Goal: Information Seeking & Learning: Learn about a topic

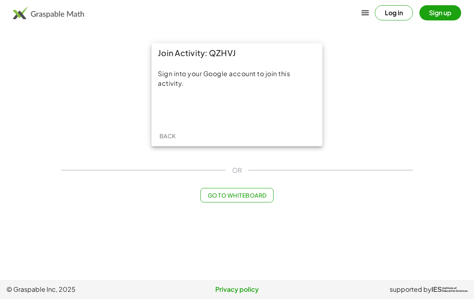
click at [267, 105] on div "Acceder con Google. Se abre en una pestaña nueva" at bounding box center [237, 109] width 77 height 18
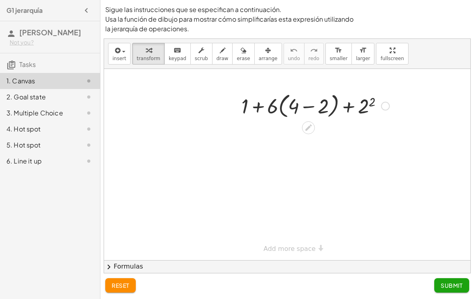
click at [313, 128] on div at bounding box center [308, 128] width 13 height 13
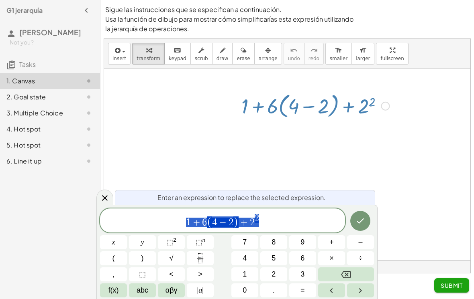
click at [310, 128] on icon at bounding box center [308, 128] width 8 height 8
click at [279, 276] on button "2" at bounding box center [273, 275] width 27 height 14
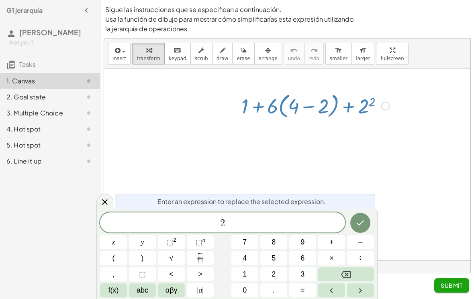
click at [366, 225] on button "Done" at bounding box center [360, 223] width 20 height 20
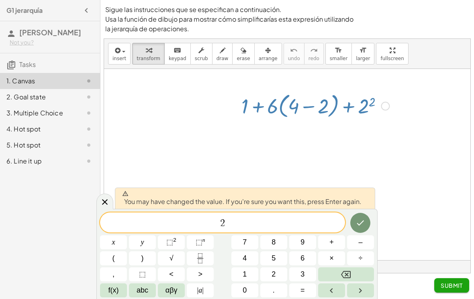
click at [354, 272] on button "Backspace" at bounding box center [346, 275] width 56 height 14
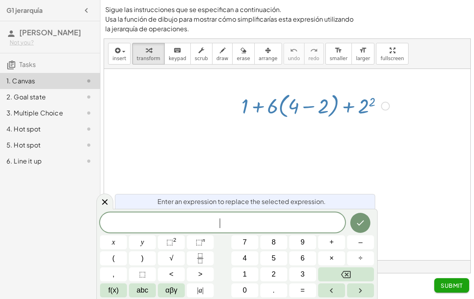
click at [106, 199] on icon at bounding box center [105, 202] width 10 height 10
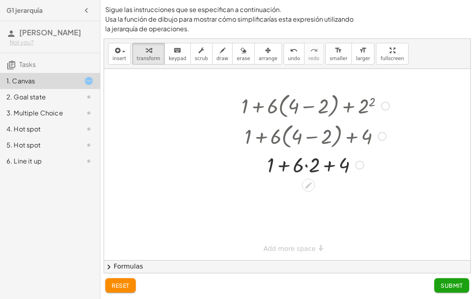
click at [311, 187] on icon at bounding box center [308, 185] width 8 height 8
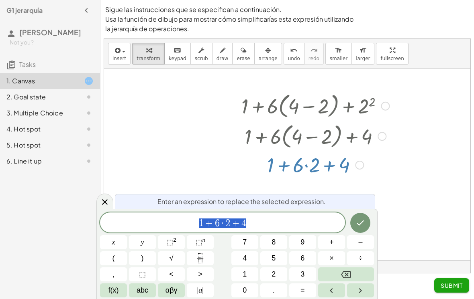
click at [311, 184] on icon at bounding box center [308, 185] width 8 height 8
click at [352, 276] on button "Backspace" at bounding box center [346, 275] width 56 height 14
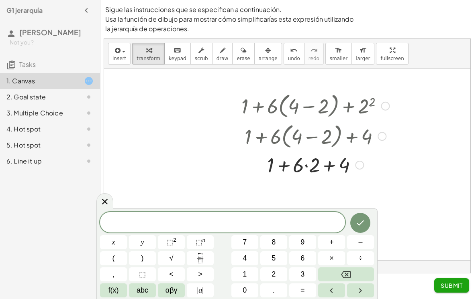
click at [105, 208] on div at bounding box center [104, 201] width 17 height 16
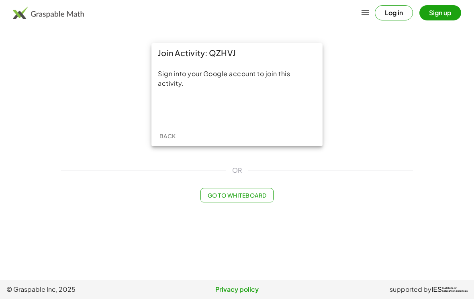
click at [279, 109] on div "Acceder con Google. Se abre en una pestaña nueva" at bounding box center [237, 109] width 113 height 18
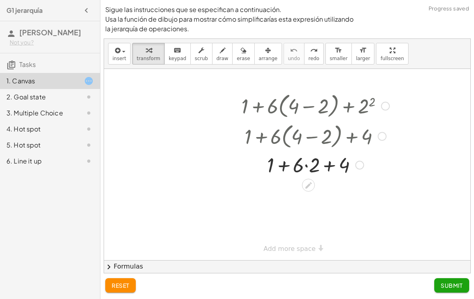
click at [275, 55] on button "arrange" at bounding box center [268, 54] width 28 height 22
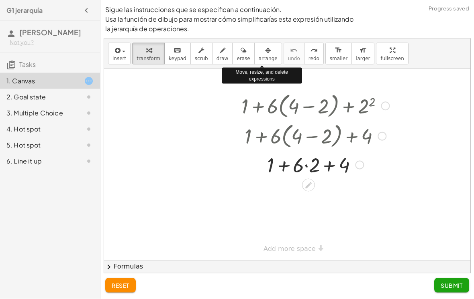
scroll to position [12, 0]
click at [125, 283] on span "reset" at bounding box center [121, 285] width 18 height 7
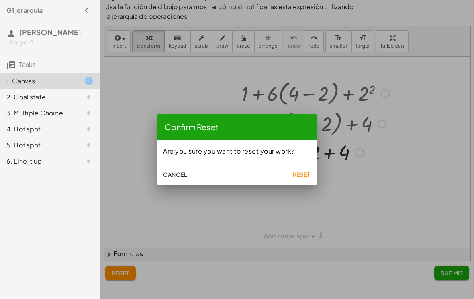
click at [299, 177] on span "Reset" at bounding box center [301, 174] width 18 height 7
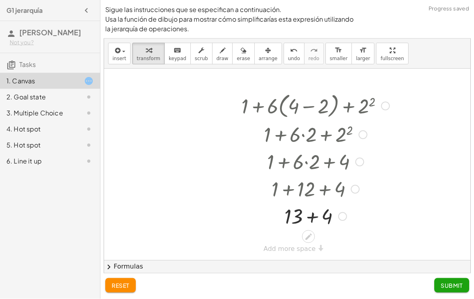
scroll to position [12, 0]
click at [455, 285] on span "Submit" at bounding box center [451, 285] width 22 height 7
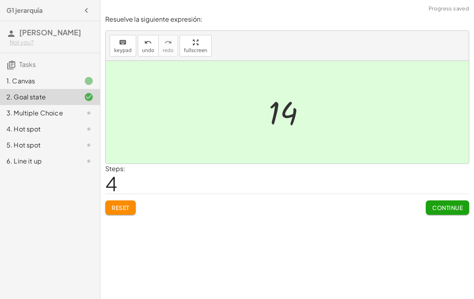
click at [449, 201] on button "Continue" at bounding box center [446, 208] width 43 height 14
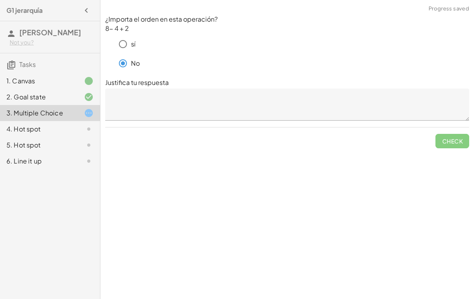
click at [408, 94] on textarea at bounding box center [287, 105] width 364 height 32
click at [377, 101] on textarea "**********" at bounding box center [287, 105] width 364 height 32
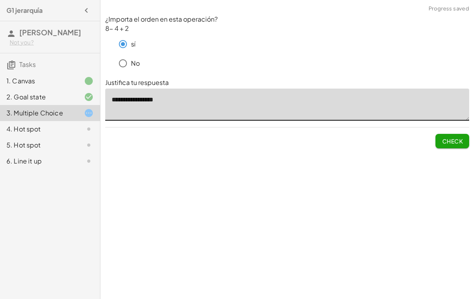
click at [132, 89] on textarea "**********" at bounding box center [287, 105] width 364 height 32
click at [138, 90] on textarea "**********" at bounding box center [287, 105] width 364 height 32
click at [139, 59] on p "No" at bounding box center [135, 63] width 9 height 9
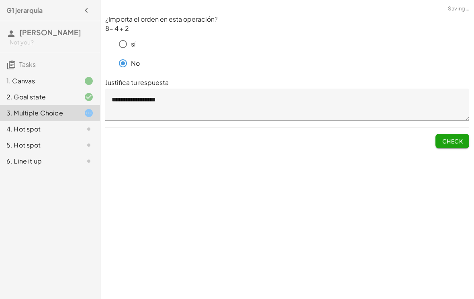
click at [125, 89] on textarea "**********" at bounding box center [287, 105] width 364 height 32
click at [124, 89] on textarea "**********" at bounding box center [287, 105] width 364 height 32
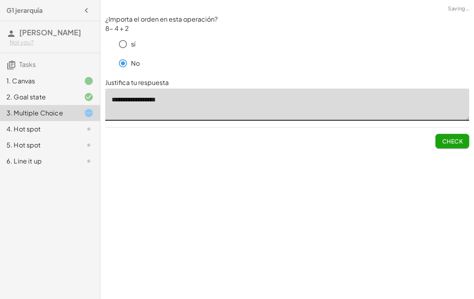
click at [147, 89] on textarea "**********" at bounding box center [287, 105] width 364 height 32
click at [150, 89] on textarea "**********" at bounding box center [287, 105] width 364 height 32
click at [452, 134] on button "Check" at bounding box center [452, 141] width 34 height 14
type textarea "**********"
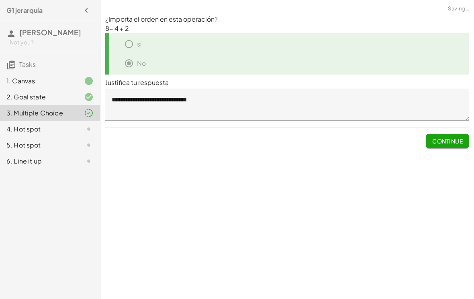
click at [447, 138] on span "Continue" at bounding box center [447, 141] width 31 height 7
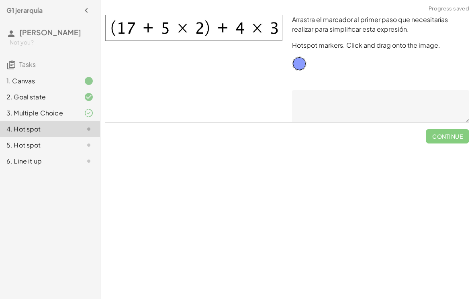
click at [465, 132] on div "Arrastra el marcador al primer paso que necesitarías realizar para simplificar …" at bounding box center [286, 79] width 373 height 138
click at [27, 118] on div "3. Multiple Choice" at bounding box center [38, 113] width 65 height 10
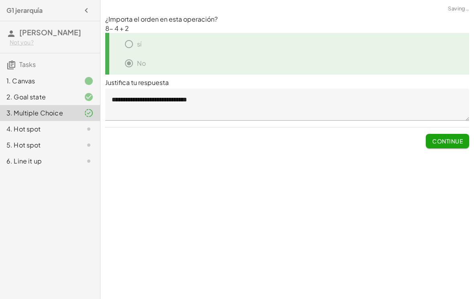
click at [43, 134] on div "4. Hot spot" at bounding box center [38, 129] width 65 height 10
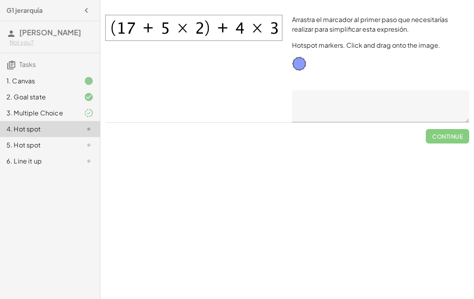
click at [169, 16] on img at bounding box center [193, 28] width 177 height 26
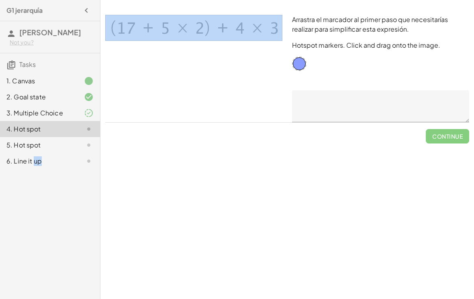
click at [197, 28] on img at bounding box center [193, 28] width 177 height 26
click at [208, 50] on div at bounding box center [193, 68] width 187 height 117
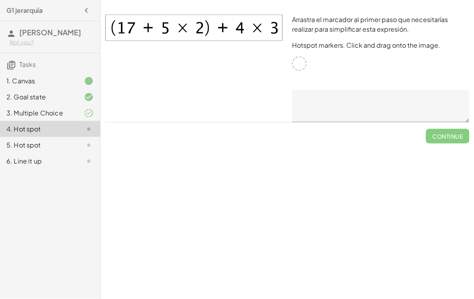
scroll to position [0, 0]
click at [303, 62] on div at bounding box center [299, 64] width 14 height 14
click at [77, 118] on div at bounding box center [82, 113] width 22 height 10
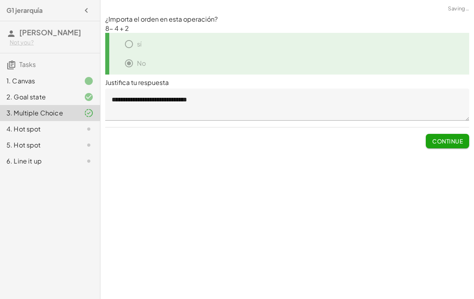
click at [59, 134] on div "4. Hot spot" at bounding box center [38, 129] width 65 height 10
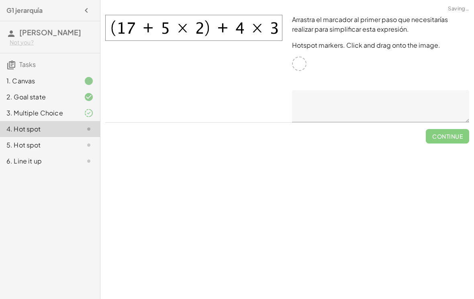
click at [302, 57] on div at bounding box center [299, 64] width 14 height 14
click at [304, 60] on div "Arrastra el marcador al primer paso que necesitarías realizar para simplificar …" at bounding box center [380, 68] width 187 height 117
click at [374, 93] on textarea at bounding box center [380, 106] width 177 height 32
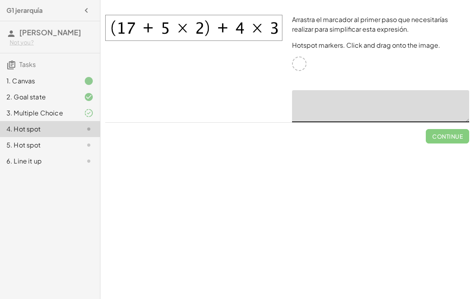
click at [447, 137] on span "Continue" at bounding box center [446, 133] width 43 height 21
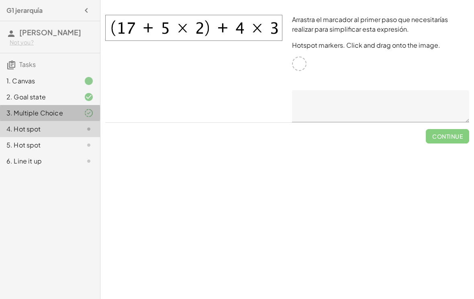
click at [26, 118] on div "3. Multiple Choice" at bounding box center [38, 113] width 65 height 10
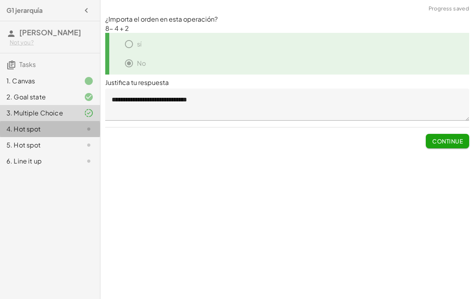
click at [48, 134] on div "4. Hot spot" at bounding box center [38, 129] width 65 height 10
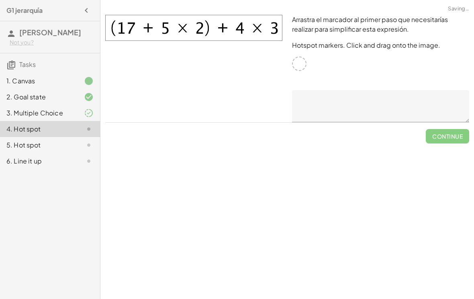
click at [291, 68] on div "Arrastra el marcador al primer paso que necesitarías realizar para simplificar …" at bounding box center [380, 68] width 187 height 117
click at [39, 153] on div "5. Hot spot" at bounding box center [50, 145] width 100 height 16
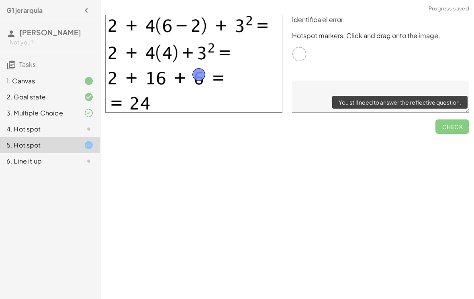
click at [449, 129] on span "Check" at bounding box center [452, 123] width 34 height 21
click at [454, 127] on span "Check" at bounding box center [452, 123] width 34 height 21
click at [319, 93] on textarea at bounding box center [380, 97] width 177 height 32
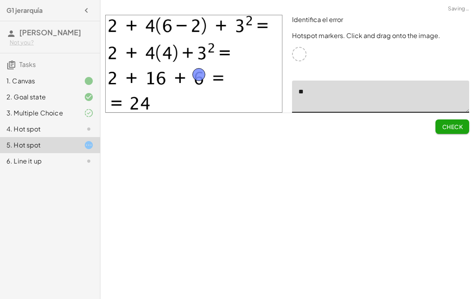
click at [449, 124] on span "Check" at bounding box center [451, 126] width 21 height 7
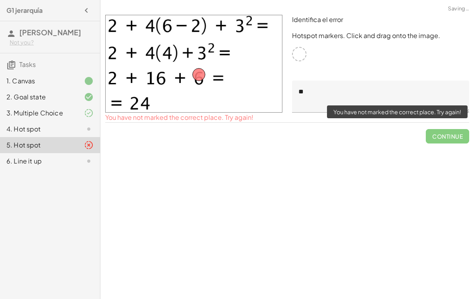
click at [324, 90] on textarea "**" at bounding box center [380, 97] width 177 height 32
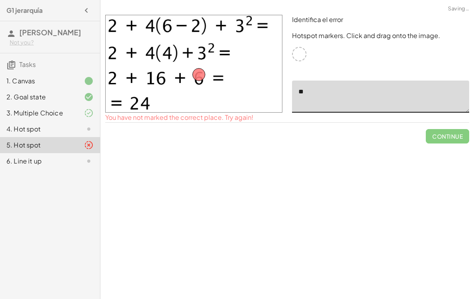
type textarea "*"
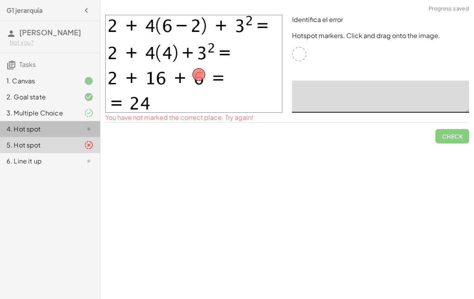
click at [9, 134] on div "4. Hot spot" at bounding box center [38, 129] width 65 height 10
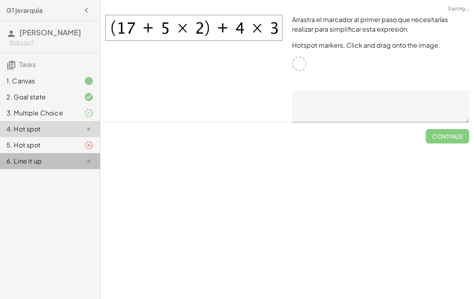
click at [48, 166] on div "6. Line it up" at bounding box center [50, 161] width 100 height 16
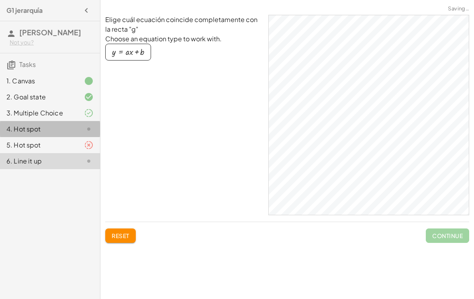
click at [23, 134] on div "4. Hot spot" at bounding box center [38, 129] width 65 height 10
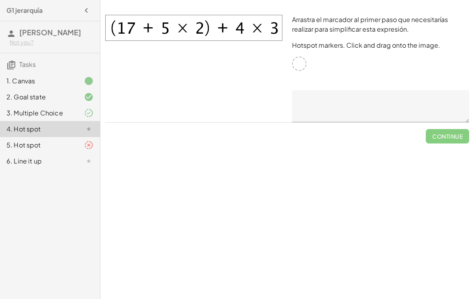
click at [430, 105] on textarea at bounding box center [380, 106] width 177 height 32
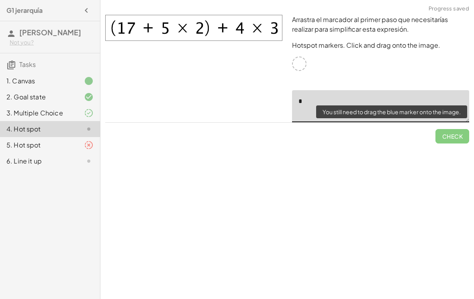
type textarea "*"
click at [456, 136] on span "Check" at bounding box center [452, 133] width 34 height 21
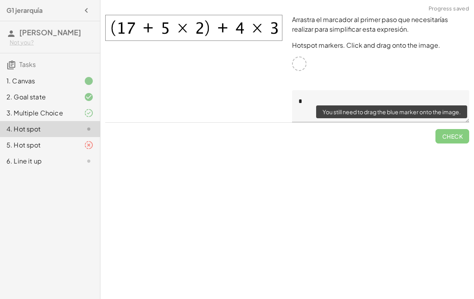
click at [458, 142] on span "Check" at bounding box center [452, 133] width 34 height 21
click at [458, 141] on span "Check" at bounding box center [452, 133] width 34 height 21
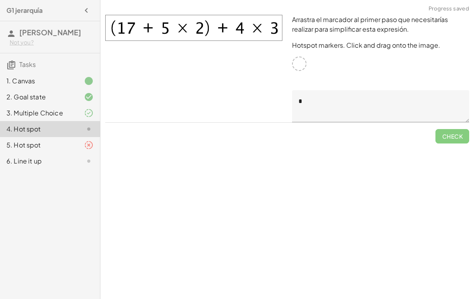
click at [460, 145] on div "Arrastra el marcador al primer paso que necesitarías realizar para simplificar …" at bounding box center [286, 79] width 373 height 138
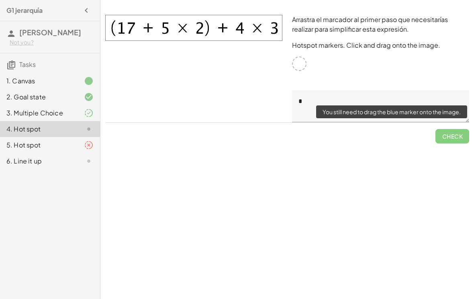
click at [459, 143] on span "Check" at bounding box center [452, 133] width 34 height 21
click at [306, 45] on div "Arrastra el marcador al primer paso que necesitarías realizar para simplificar …" at bounding box center [380, 68] width 187 height 117
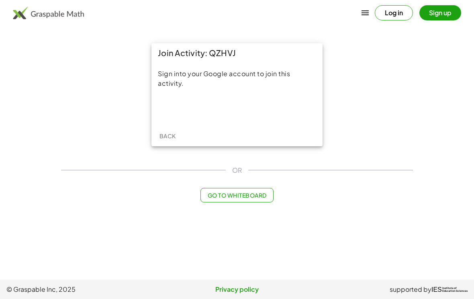
click at [253, 105] on div "Acceder con Google. Se abre en una pestaña nueva" at bounding box center [237, 109] width 113 height 18
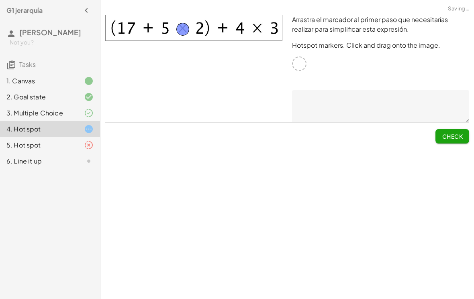
click at [344, 111] on textarea at bounding box center [380, 106] width 177 height 32
type textarea "****"
click at [445, 142] on button "Check" at bounding box center [452, 136] width 34 height 14
click at [456, 141] on button "Continue" at bounding box center [446, 136] width 43 height 14
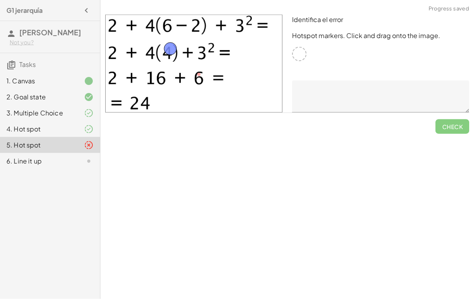
scroll to position [2, 0]
click at [405, 98] on textarea at bounding box center [380, 97] width 177 height 32
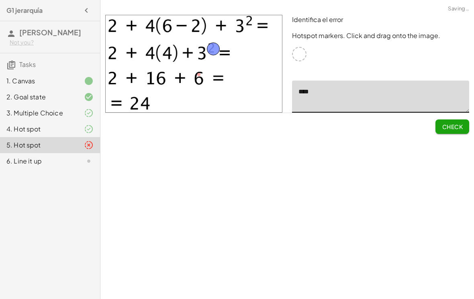
type textarea "****"
click at [445, 125] on span "Check" at bounding box center [451, 126] width 21 height 7
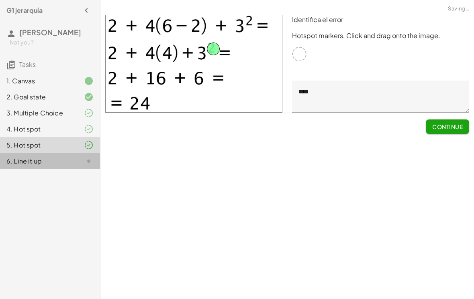
click at [89, 166] on icon at bounding box center [89, 162] width 10 height 10
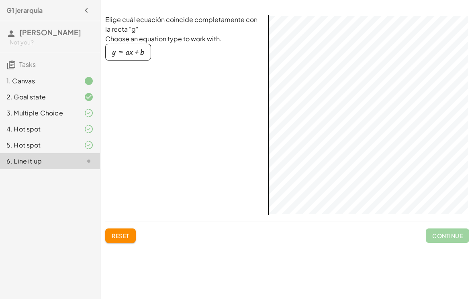
scroll to position [12, 0]
click at [140, 54] on div "y = + · a · x + b" at bounding box center [183, 57] width 157 height 26
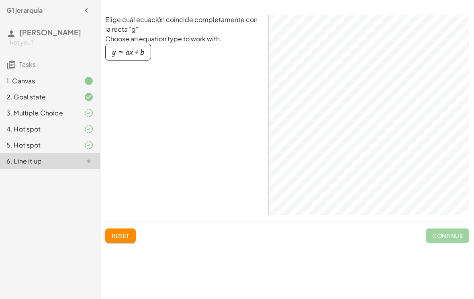
click at [136, 48] on div "button" at bounding box center [128, 52] width 32 height 9
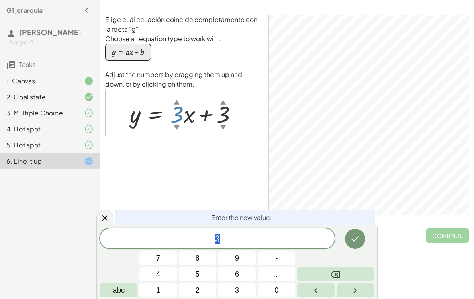
click at [206, 288] on button "2" at bounding box center [197, 291] width 37 height 14
click at [353, 246] on button "Done" at bounding box center [355, 239] width 20 height 20
click at [160, 281] on button "4" at bounding box center [157, 275] width 37 height 14
click at [348, 275] on button "Backspace" at bounding box center [335, 275] width 77 height 14
click at [165, 292] on button "1" at bounding box center [157, 291] width 37 height 14
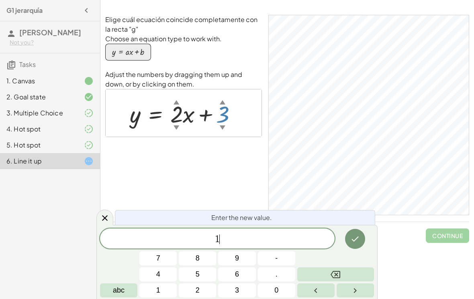
click at [353, 240] on icon "Done" at bounding box center [355, 239] width 7 height 5
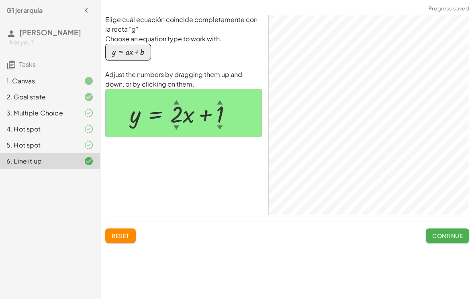
click at [445, 232] on span "Continue" at bounding box center [447, 235] width 31 height 7
